Goal: Find specific page/section: Find specific page/section

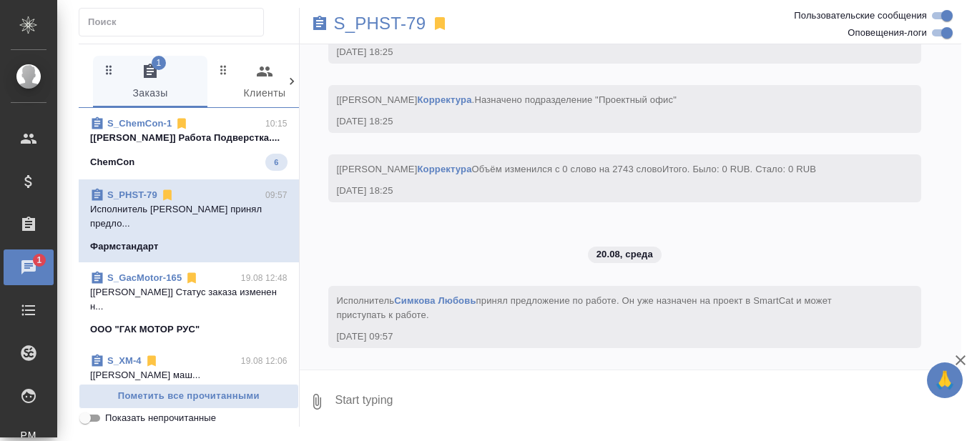
scroll to position [71, 0]
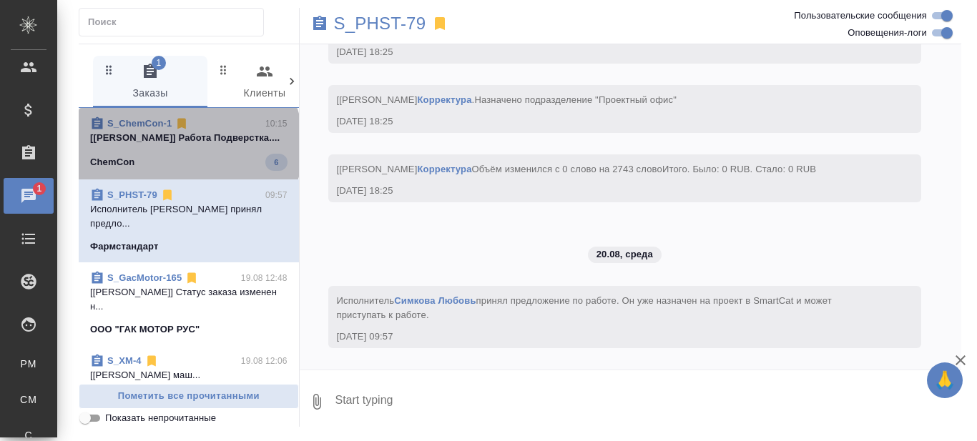
click at [185, 145] on p "[[PERSON_NAME]] Работа Подверстка...." at bounding box center [188, 138] width 197 height 14
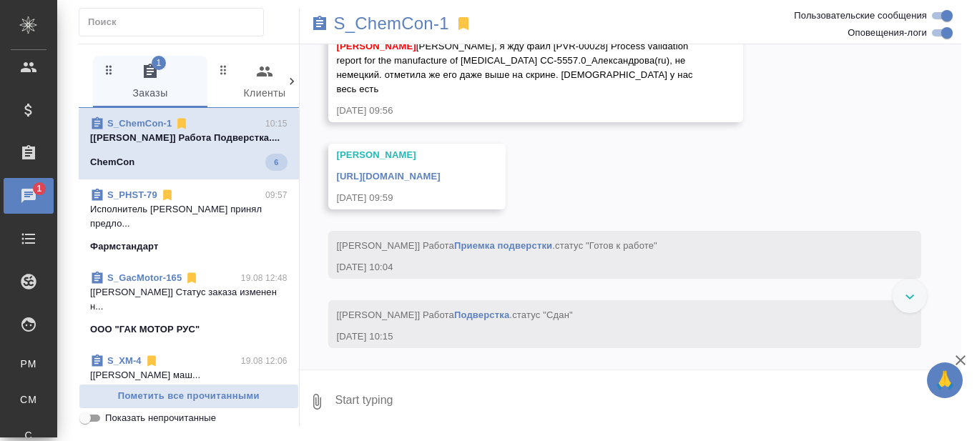
scroll to position [28937, 0]
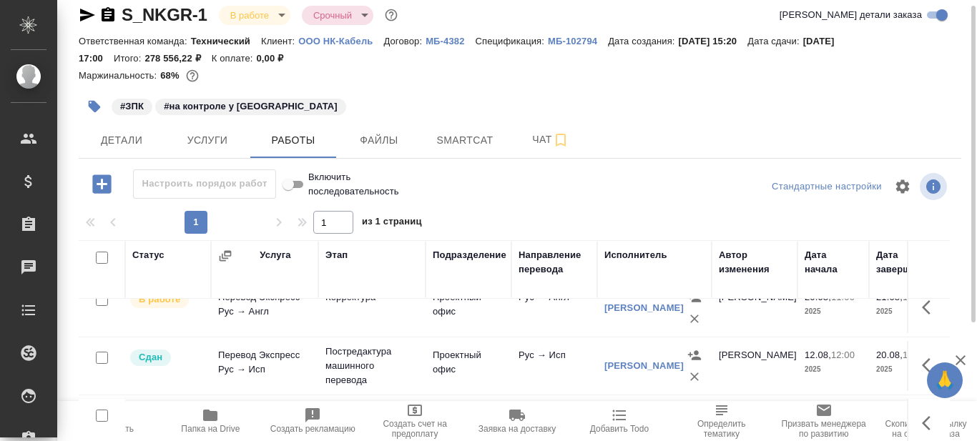
scroll to position [11, 0]
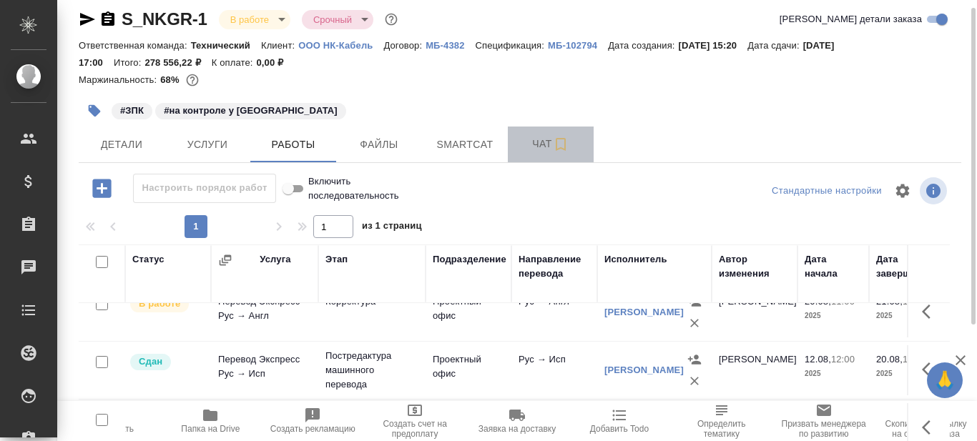
click at [543, 154] on button "Чат" at bounding box center [551, 145] width 86 height 36
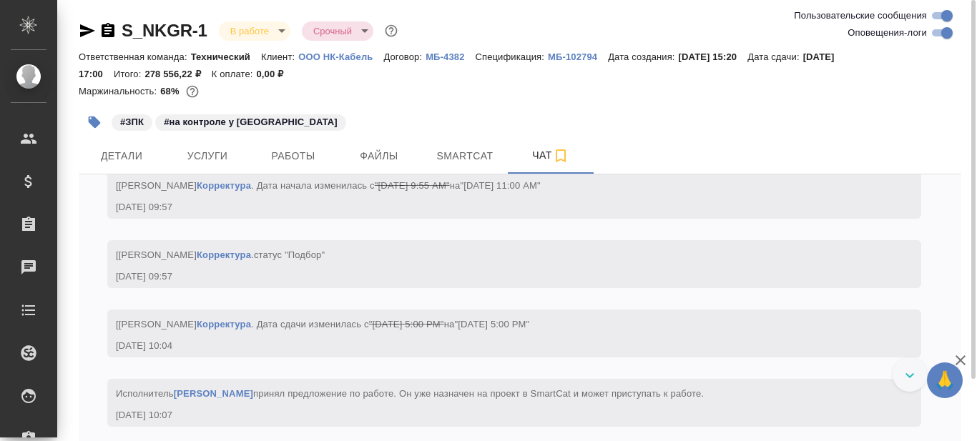
scroll to position [9948, 0]
click at [903, 372] on div at bounding box center [909, 374] width 34 height 34
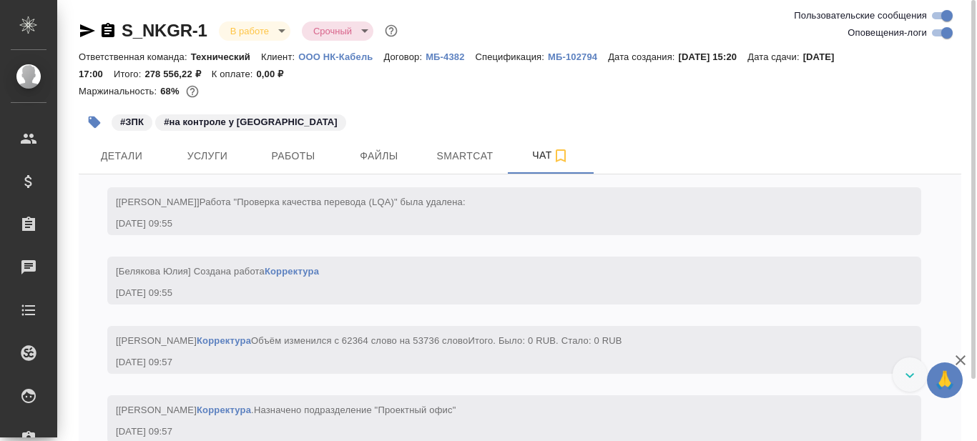
scroll to position [9213, 0]
